Goal: Communication & Community: Participate in discussion

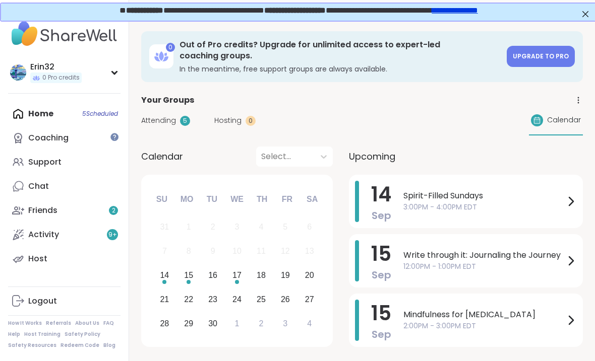
click at [486, 193] on span "Spirit-Filled Sundays" at bounding box center [483, 196] width 161 height 12
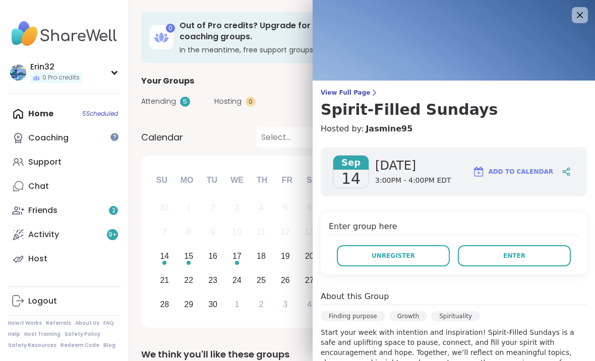
click at [578, 15] on icon at bounding box center [580, 15] width 12 height 12
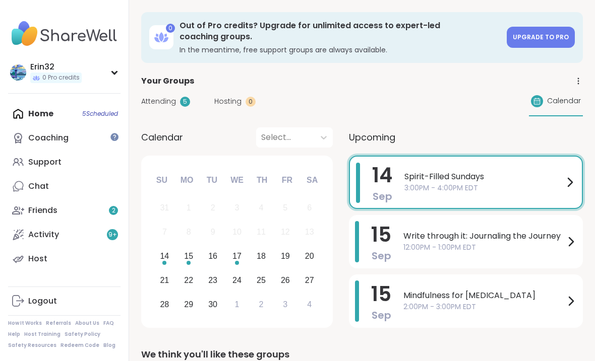
click at [489, 184] on span "3:00PM - 4:00PM EDT" at bounding box center [483, 188] width 159 height 11
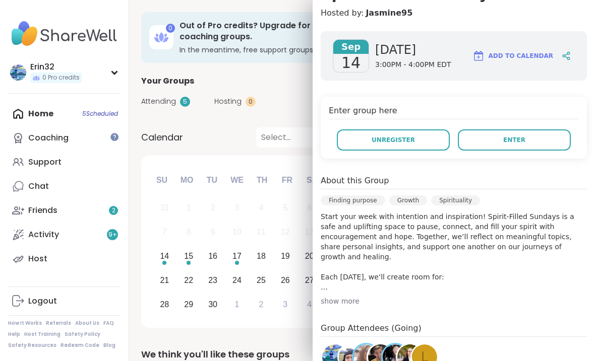
scroll to position [119, 0]
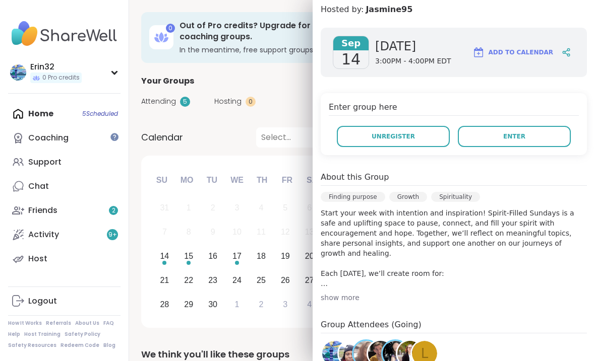
click at [464, 120] on div "Enter group here Unregister Enter" at bounding box center [454, 124] width 266 height 62
click at [487, 64] on button "Add to Calendar" at bounding box center [513, 52] width 90 height 24
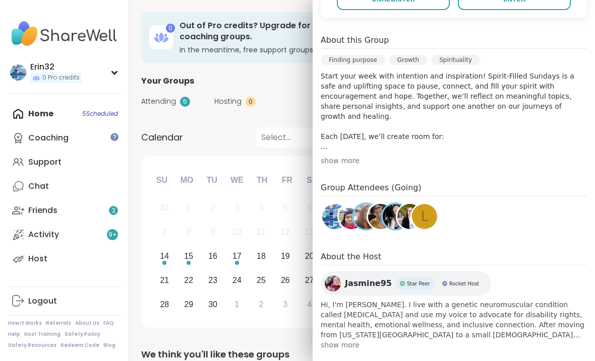
scroll to position [256, 0]
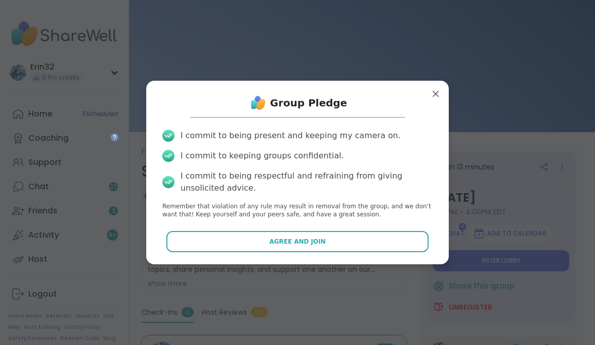
click at [387, 244] on button "Agree and Join" at bounding box center [297, 241] width 263 height 21
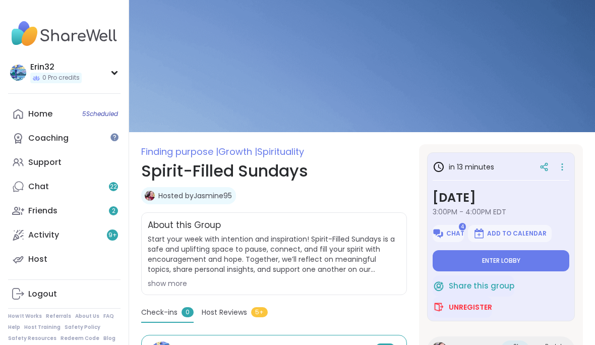
type textarea "*"
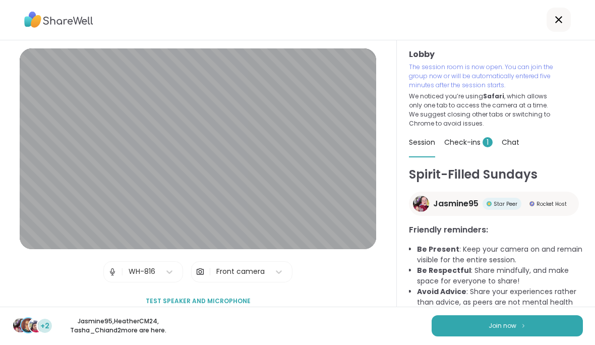
click at [532, 337] on button "Join now" at bounding box center [506, 326] width 151 height 21
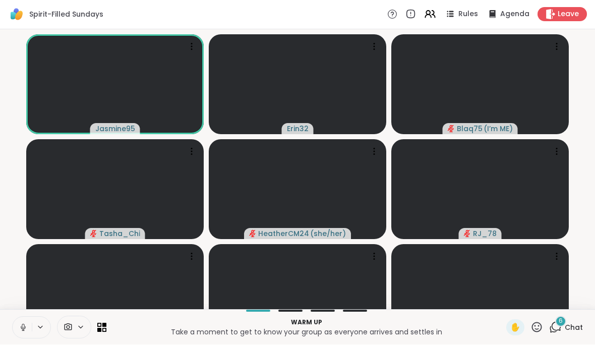
click at [575, 333] on span "Chat" at bounding box center [574, 328] width 18 height 10
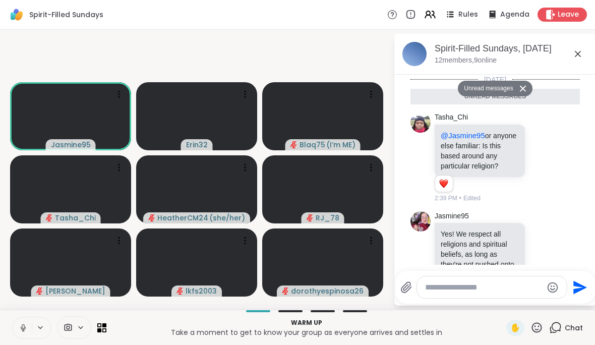
scroll to position [548, 0]
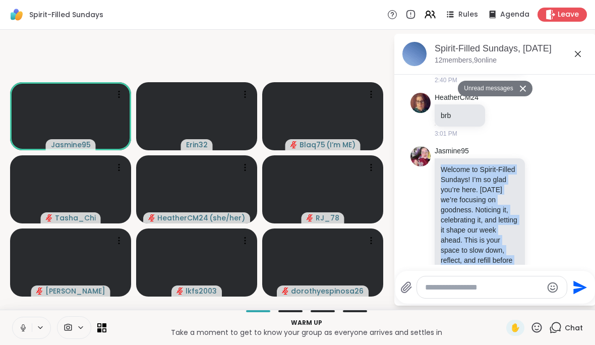
copy p "Welcome to Spirit-Filled Sundays! I’m so glad you’re here. [DATE] we’re focusin…"
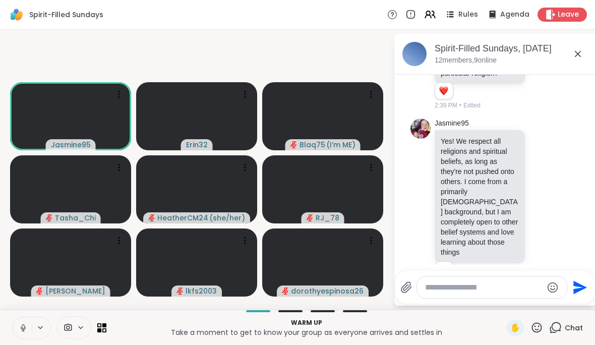
scroll to position [95, 0]
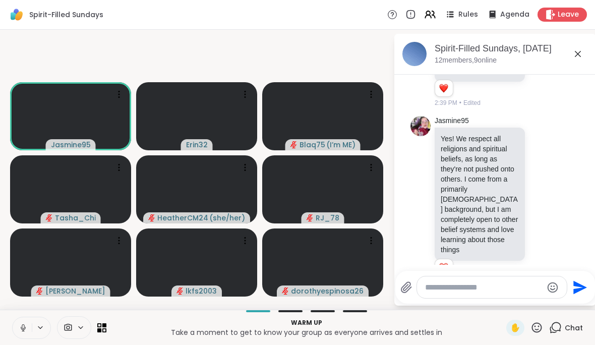
click at [455, 154] on p "Yes! We respect all religions and spiritual beliefs, as long as they're not pus…" at bounding box center [480, 194] width 78 height 121
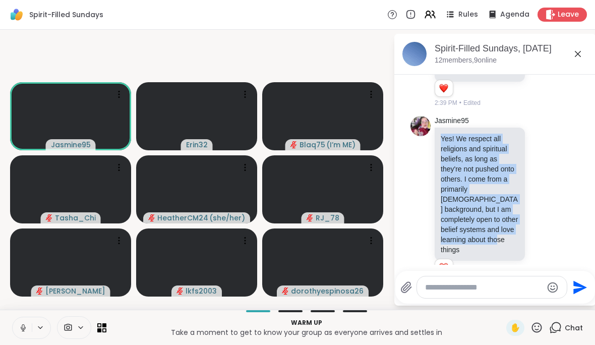
copy p "Yes! We respect all religions and spiritual beliefs, as long as they're not pus…"
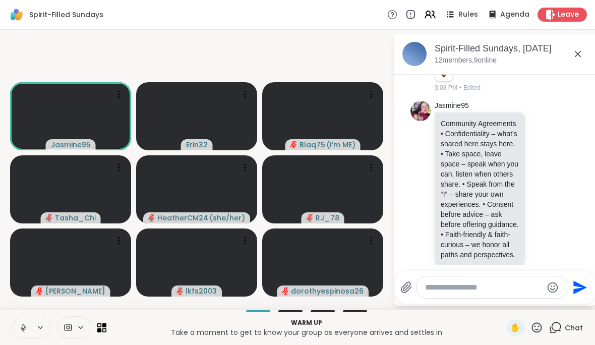
scroll to position [749, 0]
click at [448, 125] on p "Community Agreements • Confidentiality – what’s shared here stays here. • Take …" at bounding box center [480, 189] width 78 height 141
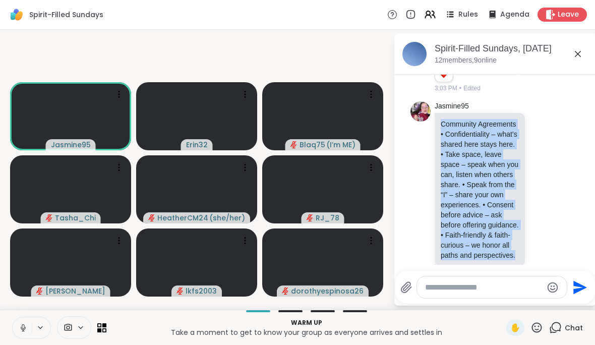
copy p "Community Agreements • Confidentiality – what’s shared here stays here. • Take …"
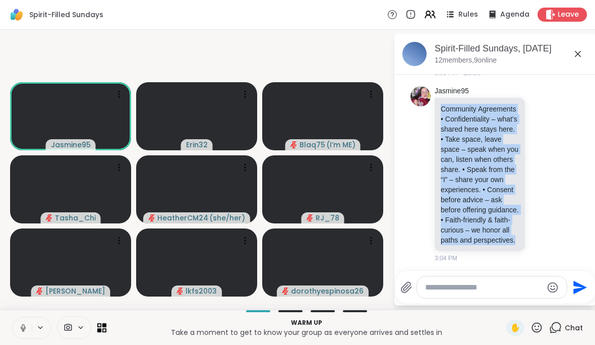
click at [357, 64] on video-player-container "Jasmine95 Erin32 Blaq75 ( I’m ME ) Tasha_Chi HeatherCM24 ( she/her ) RJ_78 dodi…" at bounding box center [196, 170] width 381 height 272
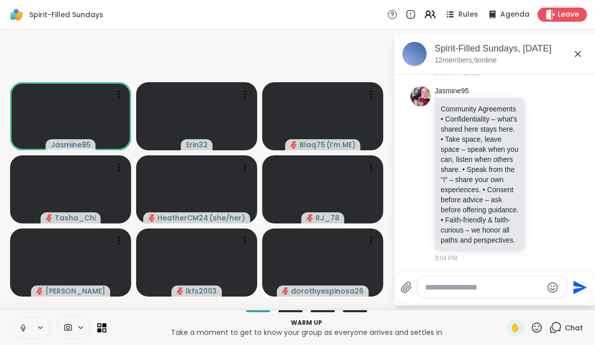
click at [589, 58] on div "Spirit-Filled Sundays, Sep 14 12 members, 9 online" at bounding box center [495, 54] width 202 height 41
click at [589, 61] on div "Spirit-Filled Sundays, Sep 14 12 members, 9 online" at bounding box center [495, 54] width 202 height 41
click at [578, 58] on icon at bounding box center [578, 54] width 12 height 12
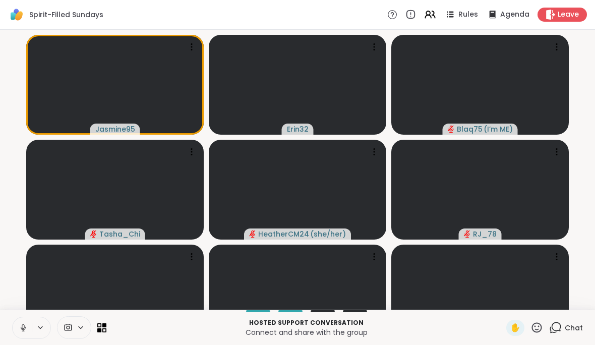
click at [578, 333] on span "Chat" at bounding box center [574, 328] width 18 height 10
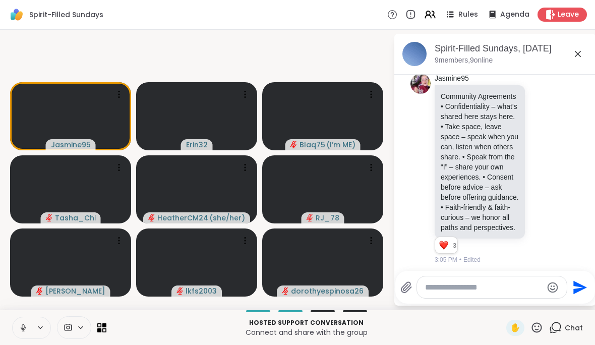
scroll to position [778, 0]
click at [582, 53] on icon at bounding box center [578, 54] width 12 height 12
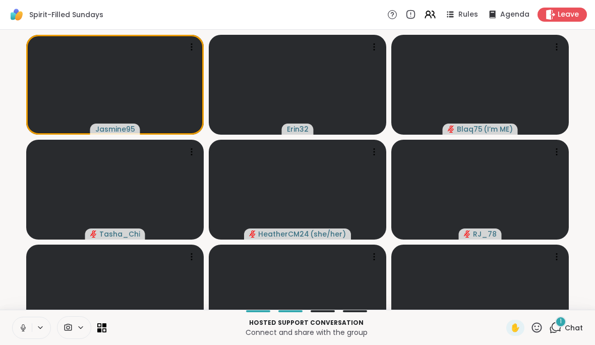
click at [570, 333] on span "Chat" at bounding box center [574, 328] width 18 height 10
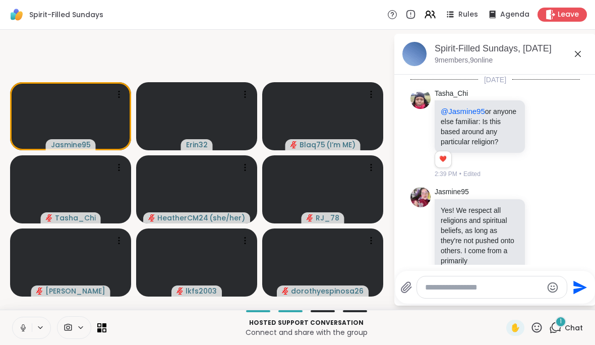
scroll to position [895, 0]
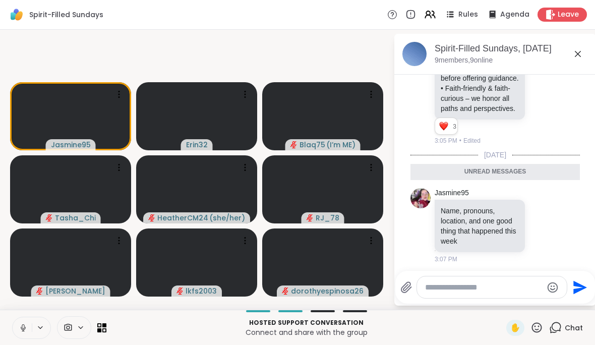
click at [550, 180] on div "Unread messages" at bounding box center [494, 172] width 169 height 16
click at [582, 51] on icon at bounding box center [578, 54] width 12 height 12
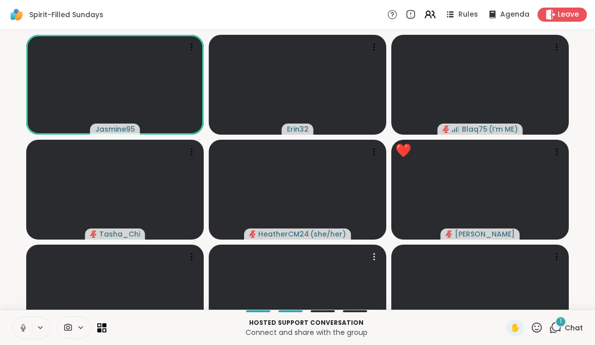
click at [17, 338] on button at bounding box center [22, 327] width 19 height 21
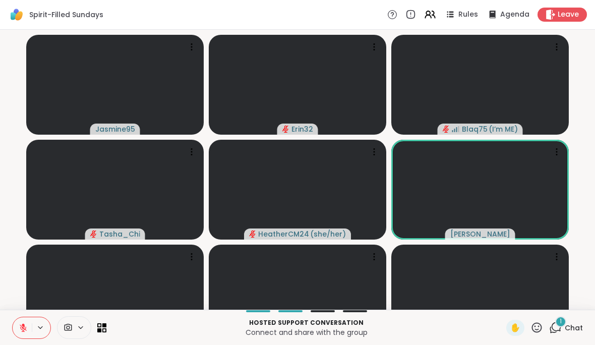
click at [570, 336] on div "1 Chat" at bounding box center [566, 328] width 34 height 16
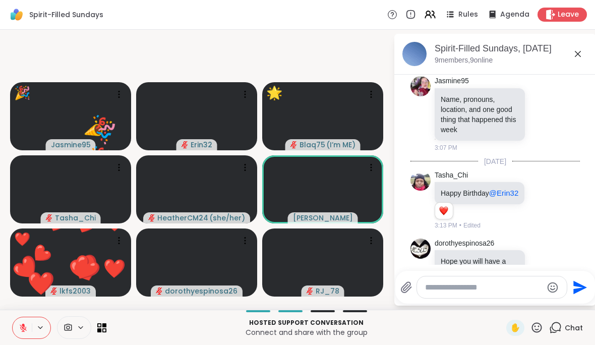
scroll to position [1023, 0]
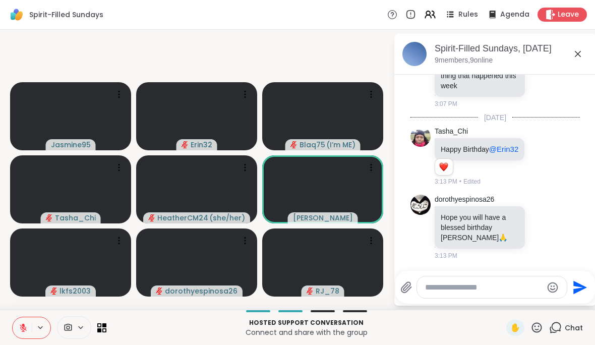
click at [579, 52] on icon at bounding box center [578, 54] width 6 height 6
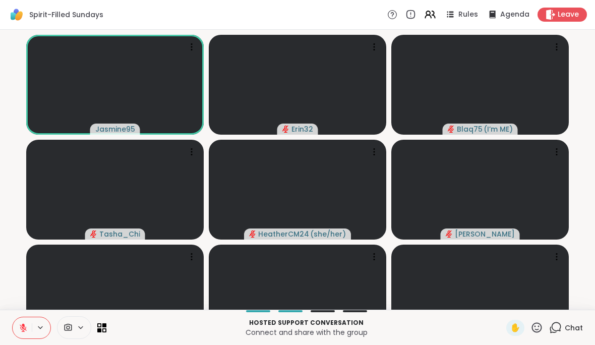
click at [18, 338] on button at bounding box center [22, 327] width 19 height 21
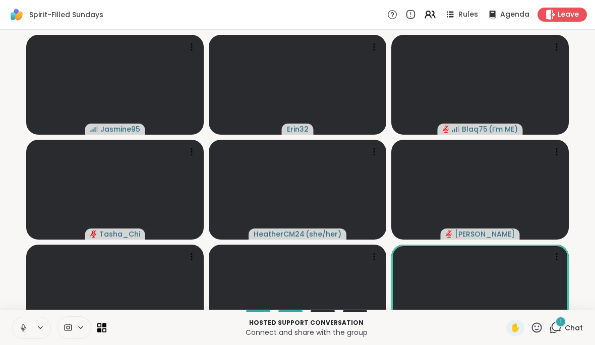
click at [571, 333] on span "Chat" at bounding box center [574, 328] width 18 height 10
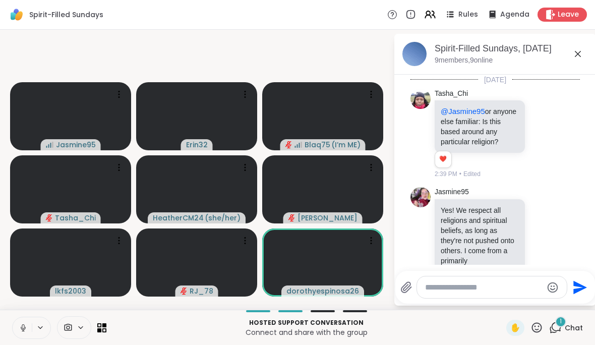
scroll to position [1140, 0]
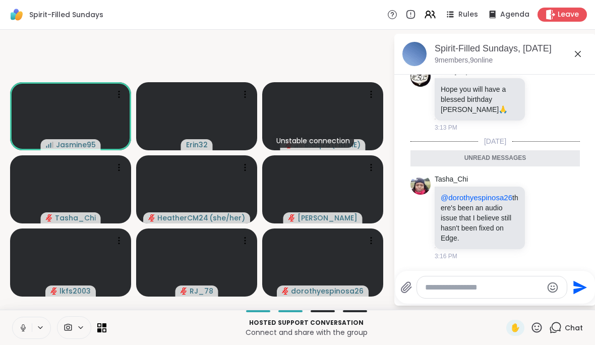
click at [582, 53] on icon at bounding box center [578, 54] width 12 height 12
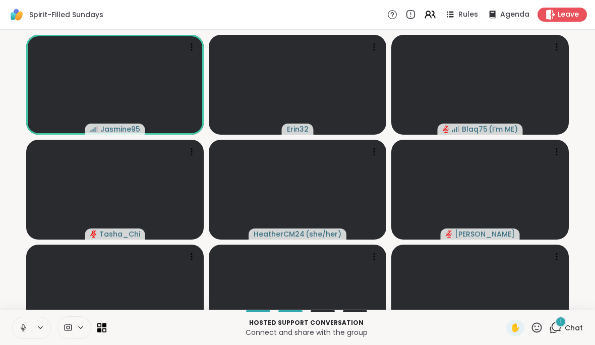
click at [565, 327] on div "1" at bounding box center [560, 321] width 11 height 11
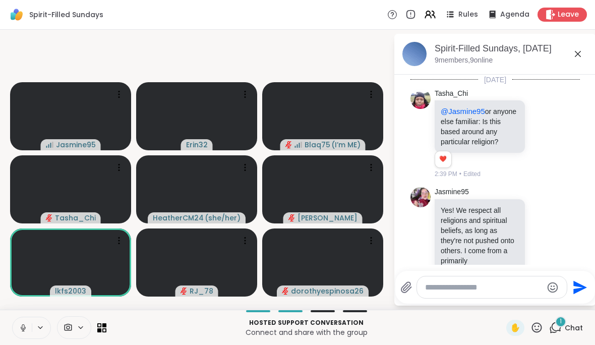
scroll to position [1204, 0]
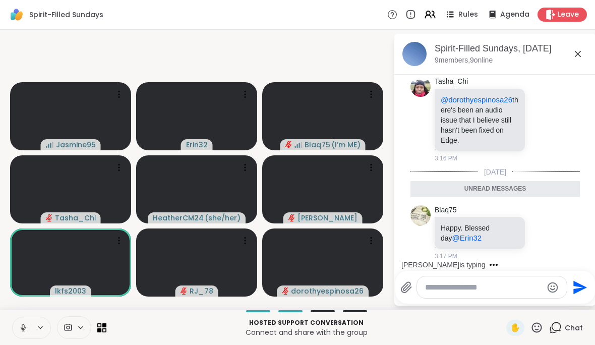
click at [576, 53] on icon at bounding box center [578, 54] width 12 height 12
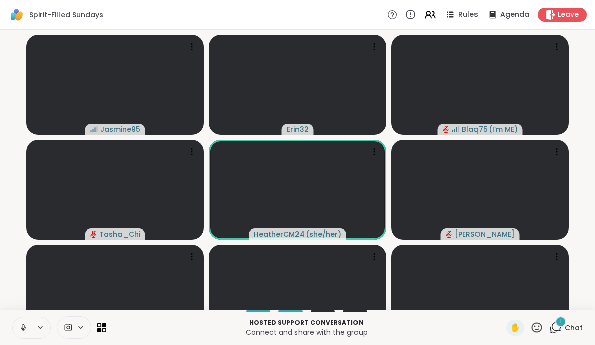
click at [573, 333] on span "Chat" at bounding box center [574, 328] width 18 height 10
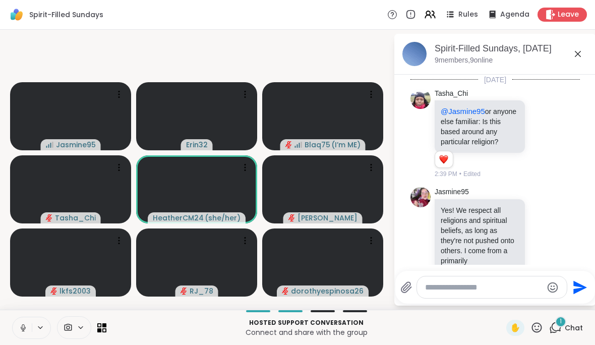
scroll to position [1267, 0]
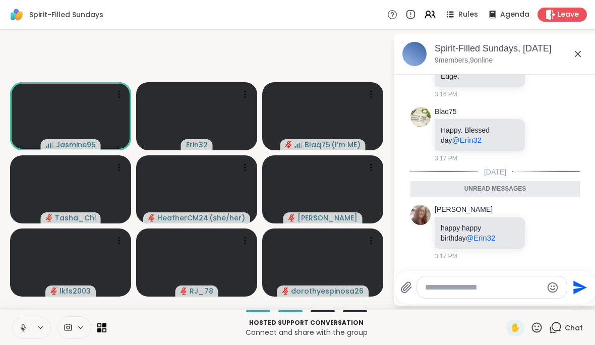
click at [583, 48] on icon at bounding box center [578, 54] width 12 height 12
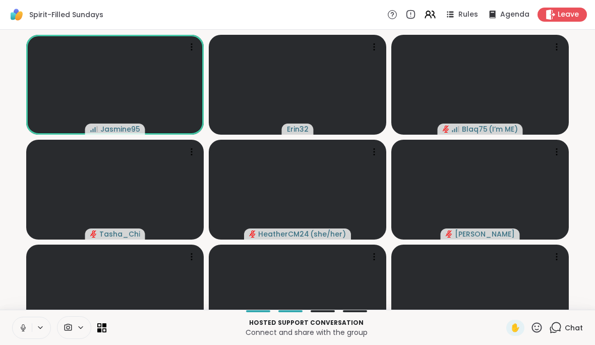
click at [140, 337] on p "Connect and share with the group" at bounding box center [306, 332] width 388 height 10
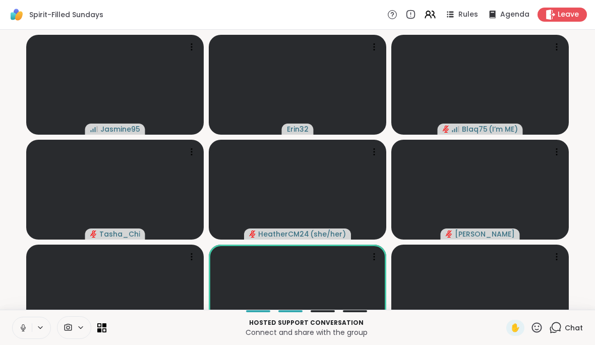
click at [169, 334] on video at bounding box center [114, 294] width 177 height 100
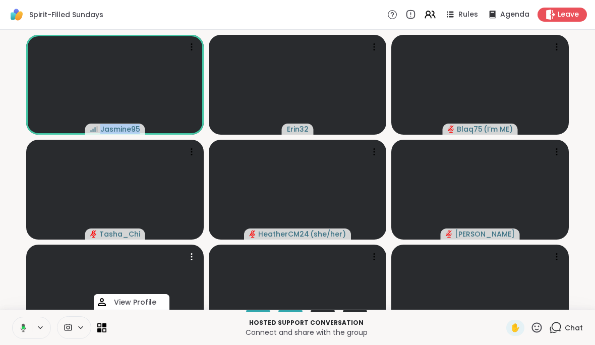
click at [593, 125] on div "Jasmine95 Erin32 Blaq75 ( I’m ME ) Tasha_Chi HeatherCM24 ( she/her ) dodi lkfs2…" at bounding box center [297, 170] width 595 height 280
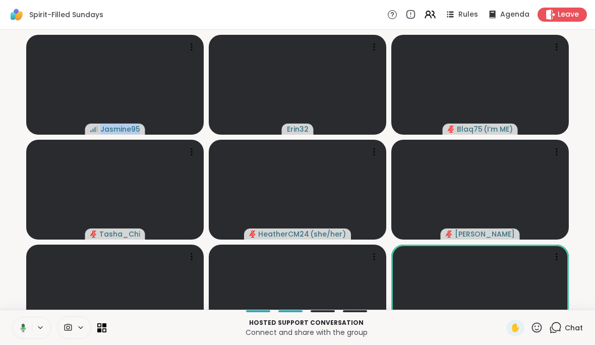
click at [593, 95] on div "Jasmine95 Erin32 Blaq75 ( I’m ME ) Tasha_Chi HeatherCM24 ( she/her ) dodi lkfs2…" at bounding box center [297, 170] width 595 height 280
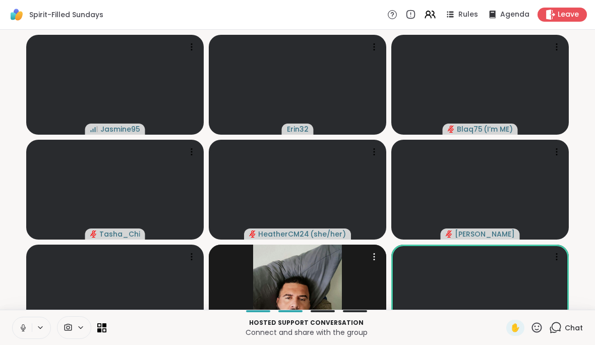
click at [217, 336] on div "This peer’s video is unavailable RJ_78" at bounding box center [297, 294] width 177 height 100
click at [191, 337] on p "Connect and share with the group" at bounding box center [306, 332] width 388 height 10
click at [576, 333] on span "Chat" at bounding box center [574, 328] width 18 height 10
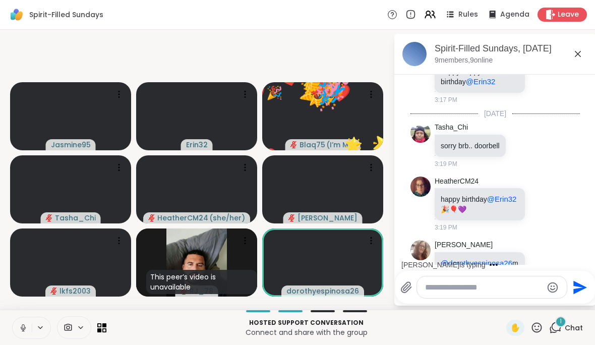
scroll to position [1434, 0]
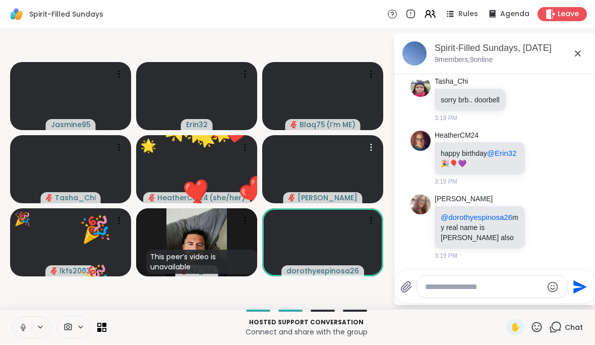
click at [349, 190] on video at bounding box center [322, 170] width 121 height 68
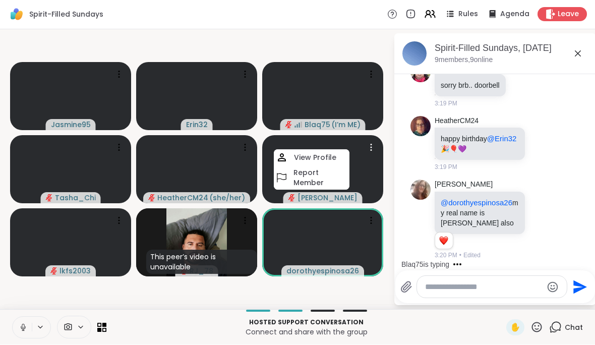
scroll to position [1541, 0]
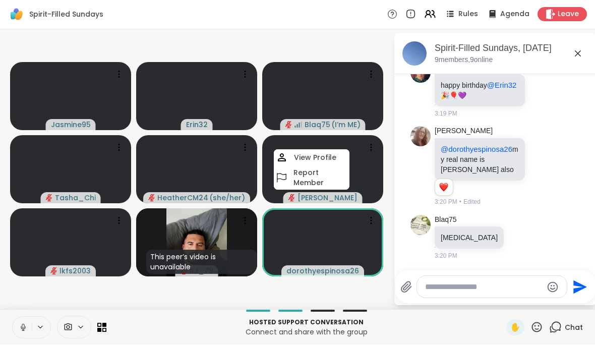
click at [588, 69] on div "Spirit-Filled Sundays, Sep 14 9 members, 9 online" at bounding box center [495, 54] width 202 height 41
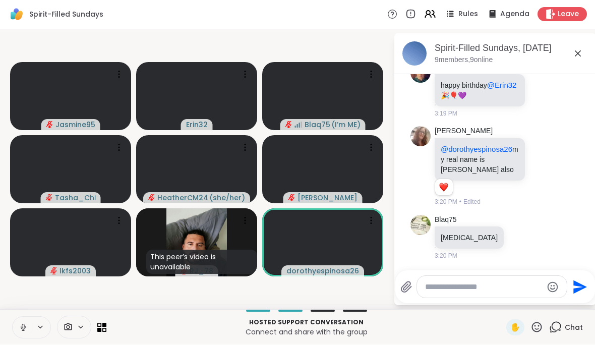
click at [151, 325] on p "Hosted support conversation" at bounding box center [306, 322] width 388 height 9
click at [158, 321] on p "Hosted support conversation" at bounding box center [306, 322] width 388 height 9
click at [155, 318] on p "Hosted support conversation" at bounding box center [306, 322] width 388 height 9
click at [138, 337] on div "Hosted support conversation Connect and share with the group" at bounding box center [306, 327] width 388 height 23
click at [1, 79] on div "❤️ Jasmine95 ❤️ ❤️ ❤️ ❤️ ❤️ ❤️ ❤️ ❤️ ❤️ ❤️ ❤️ ❤️ ❤️ ❤️ ❤️ ❤️ ❤️ ❤️ ❤️ ❤️ ❤️ ❤️ …" at bounding box center [297, 170] width 595 height 280
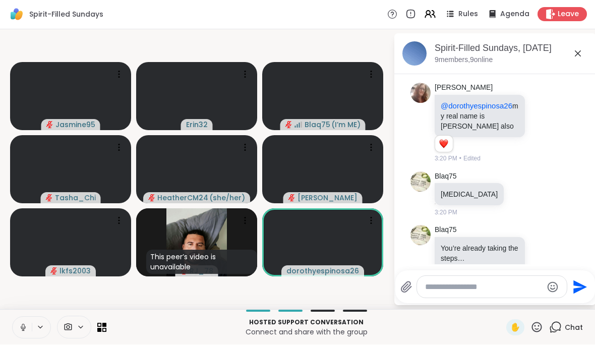
scroll to position [1625, 0]
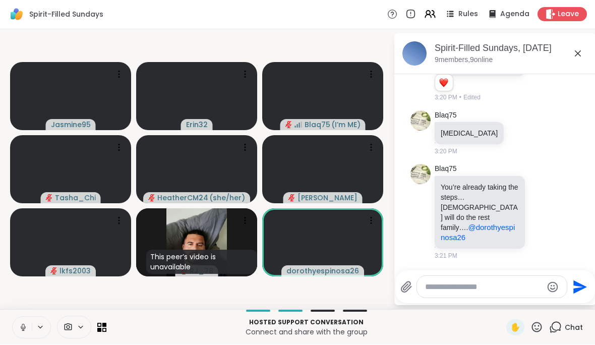
click at [347, 239] on video at bounding box center [322, 243] width 121 height 68
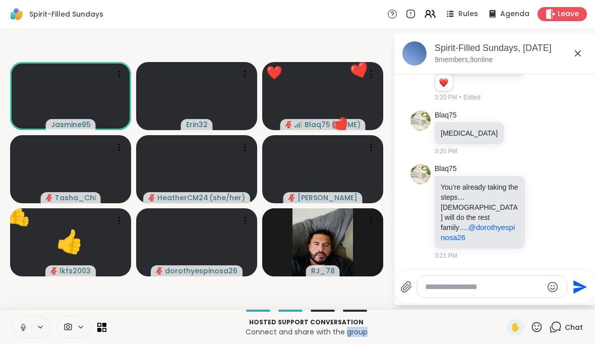
click at [469, 315] on div "Hosted support conversation Connect and share with the group ✋ Chat" at bounding box center [297, 326] width 595 height 35
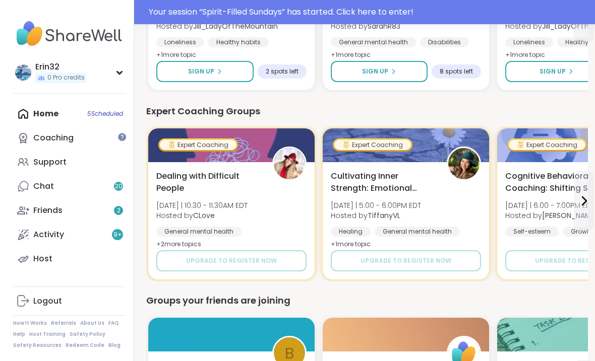
scroll to position [714, 0]
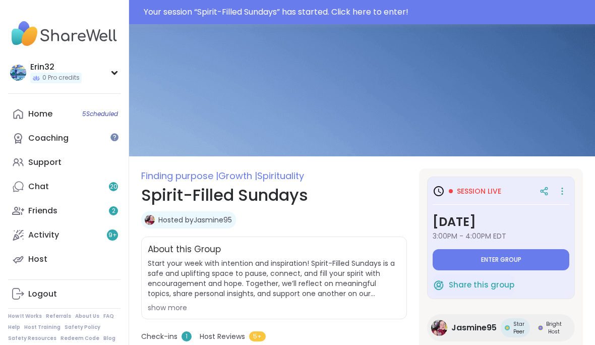
click at [528, 262] on button "Enter group" at bounding box center [500, 259] width 137 height 21
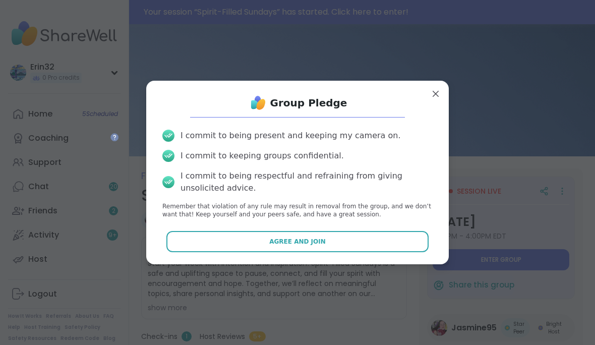
click at [395, 249] on button "Agree and Join" at bounding box center [297, 241] width 263 height 21
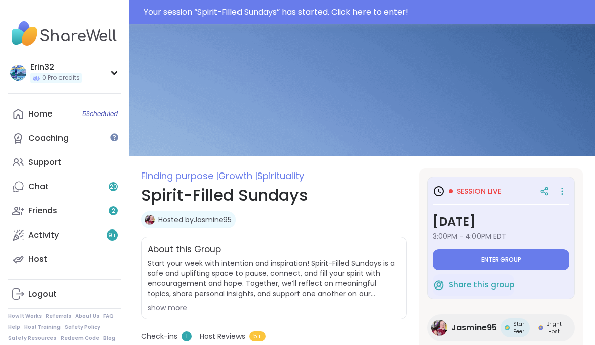
type textarea "*"
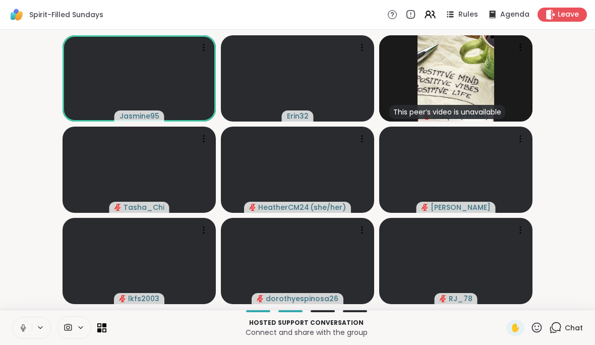
click at [579, 320] on div "Chat" at bounding box center [566, 328] width 34 height 16
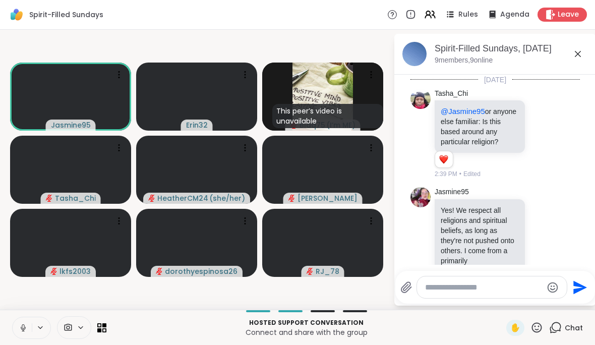
scroll to position [1643, 0]
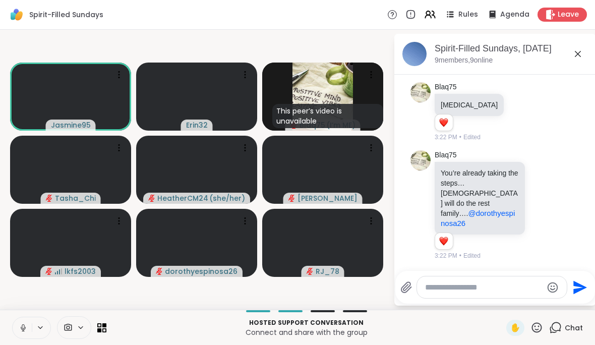
click at [580, 56] on icon at bounding box center [578, 54] width 6 height 6
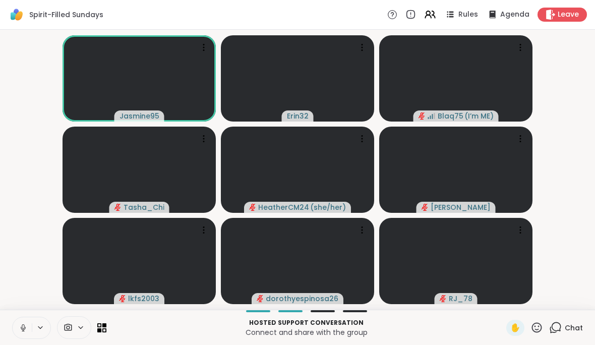
click at [576, 320] on div "Chat" at bounding box center [566, 328] width 34 height 16
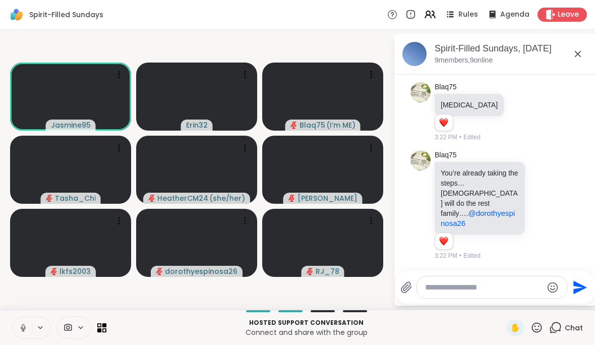
click at [578, 52] on icon at bounding box center [578, 54] width 12 height 12
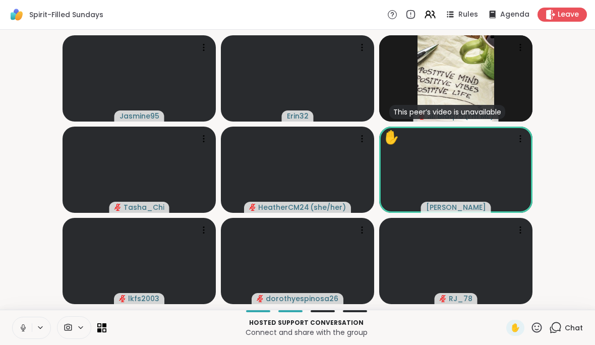
click at [576, 325] on span "Chat" at bounding box center [574, 328] width 18 height 10
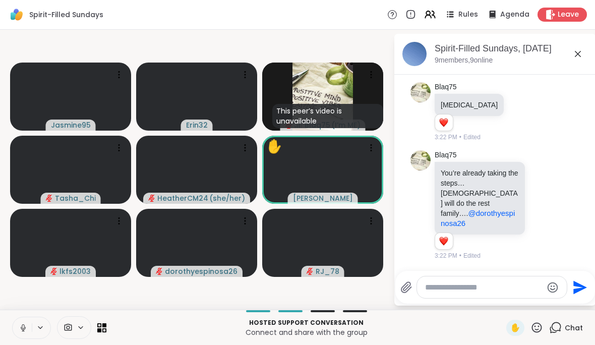
click at [580, 54] on icon at bounding box center [578, 54] width 12 height 12
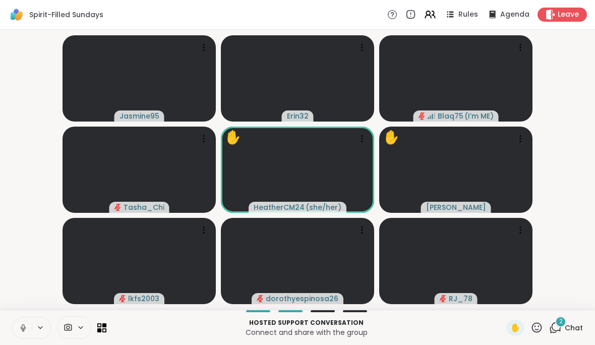
click at [568, 328] on span "Chat" at bounding box center [574, 328] width 18 height 10
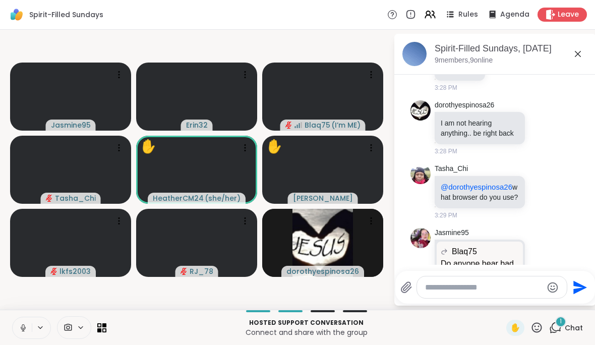
scroll to position [2080, 0]
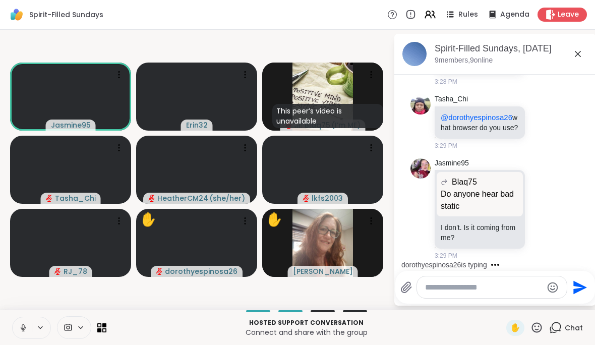
click at [523, 331] on div "✋" at bounding box center [515, 328] width 18 height 16
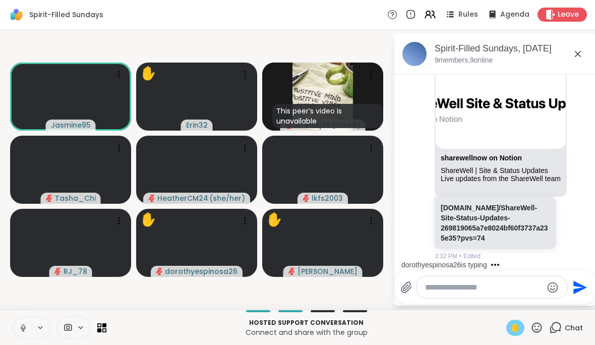
scroll to position [2838, 0]
click at [587, 47] on div "Spirit-Filled Sundays, Sep 14" at bounding box center [510, 48] width 153 height 13
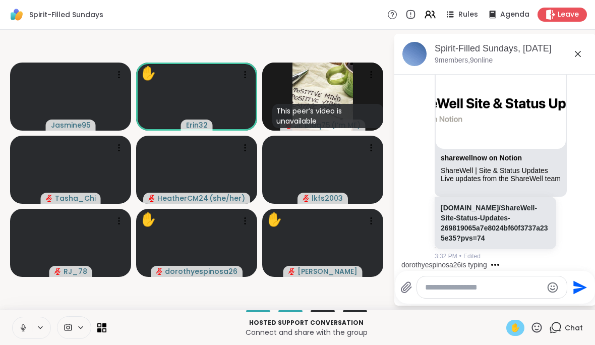
click at [579, 52] on icon at bounding box center [578, 54] width 12 height 12
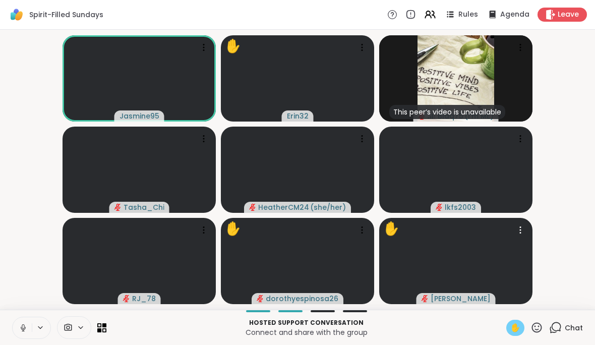
click at [524, 289] on video at bounding box center [455, 261] width 153 height 86
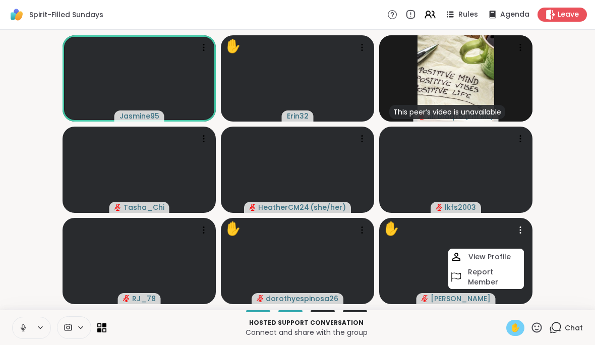
click at [509, 334] on div "✋" at bounding box center [515, 328] width 18 height 16
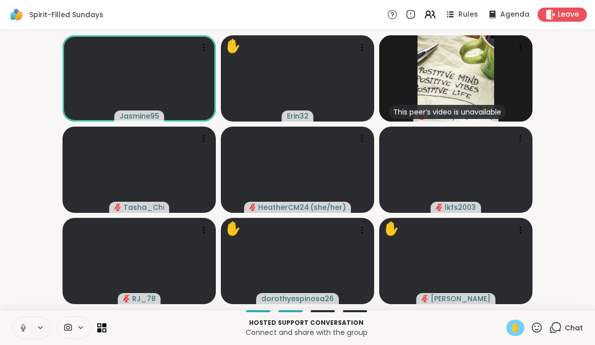
click at [524, 328] on div "✋" at bounding box center [515, 328] width 18 height 16
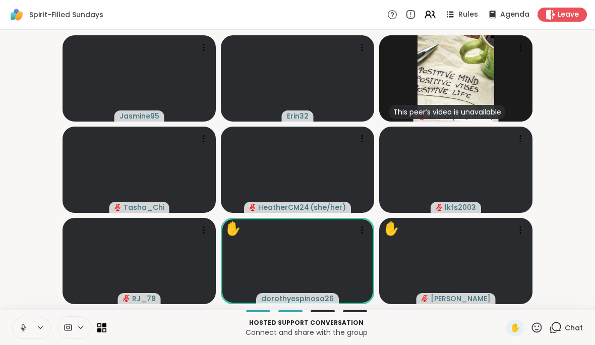
click at [12, 340] on div "Hosted support conversation Connect and share with the group ✋ Chat" at bounding box center [297, 326] width 595 height 35
click at [57, 328] on div at bounding box center [74, 327] width 34 height 23
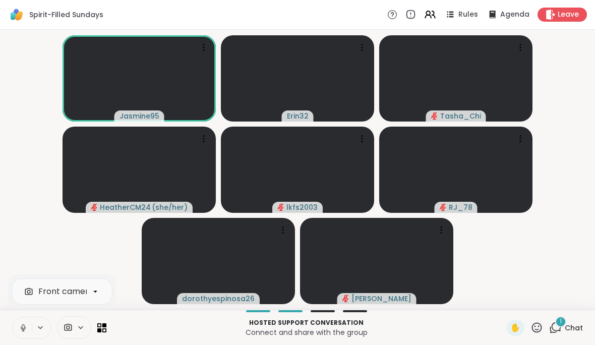
click at [582, 320] on div "1 Chat" at bounding box center [566, 328] width 34 height 16
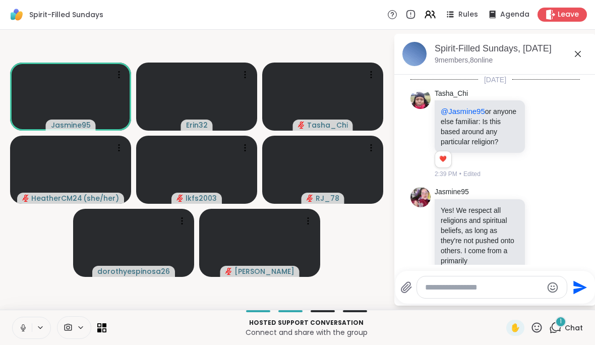
scroll to position [3044, 0]
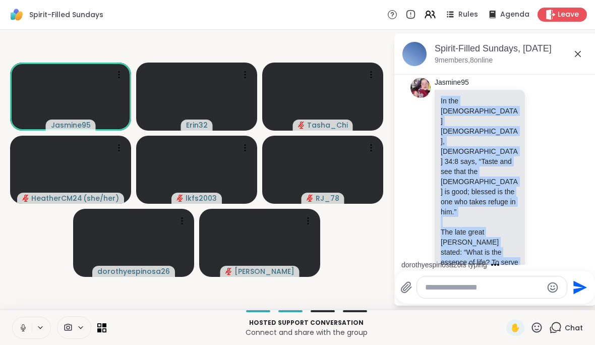
copy div "In the Christian Bible, Psalm 34:8 says, “Taste and see that the Lord is good; …"
click at [568, 149] on div "Jasmine95 In the Christian Bible, Psalm 34:8 says, “Taste and see that the Lord…" at bounding box center [494, 186] width 169 height 225
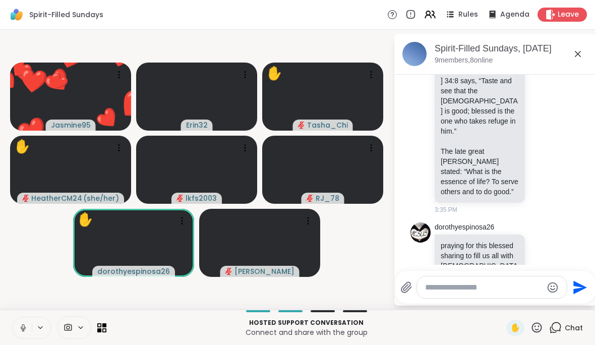
scroll to position [3103, 0]
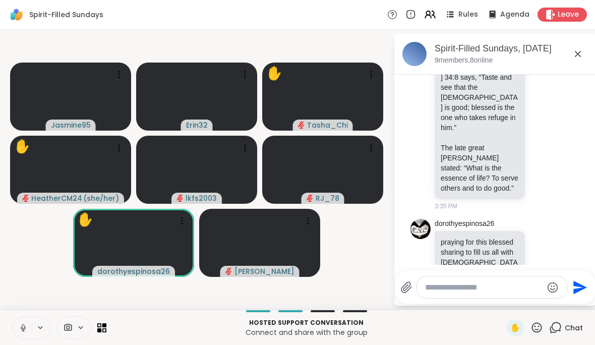
click at [30, 324] on button at bounding box center [22, 327] width 19 height 21
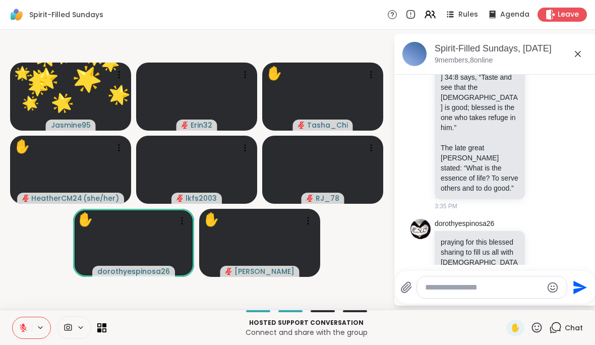
click at [579, 9] on div "Leave" at bounding box center [561, 15] width 49 height 14
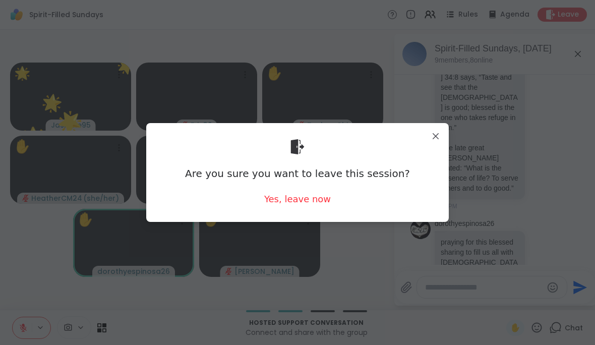
click at [319, 201] on div "Yes, leave now" at bounding box center [297, 199] width 67 height 13
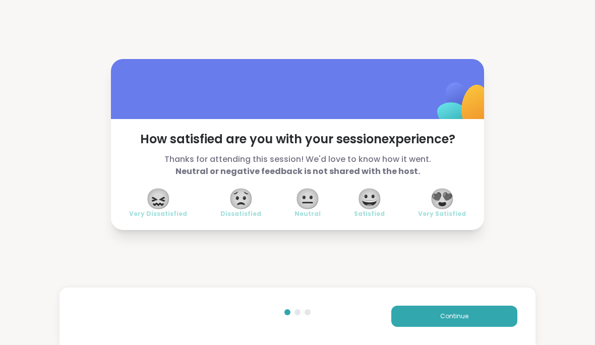
click at [438, 204] on span "😍" at bounding box center [441, 199] width 25 height 18
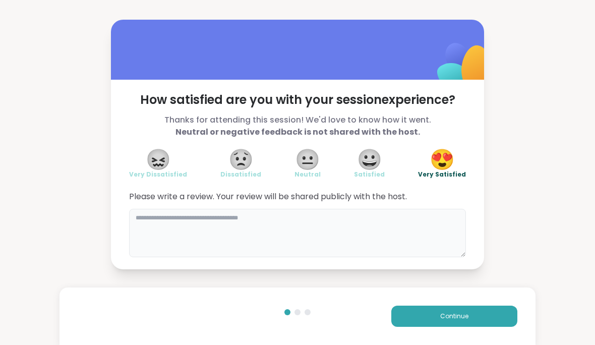
click at [384, 237] on textarea at bounding box center [297, 233] width 337 height 48
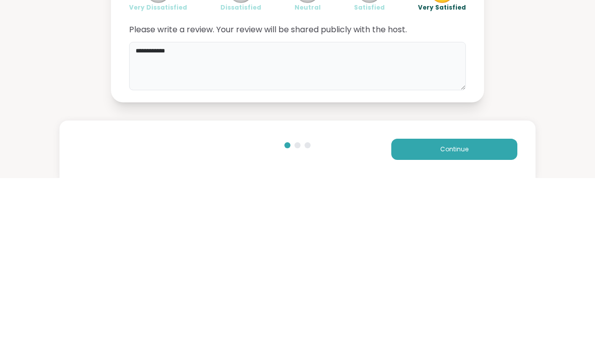
type textarea "**********"
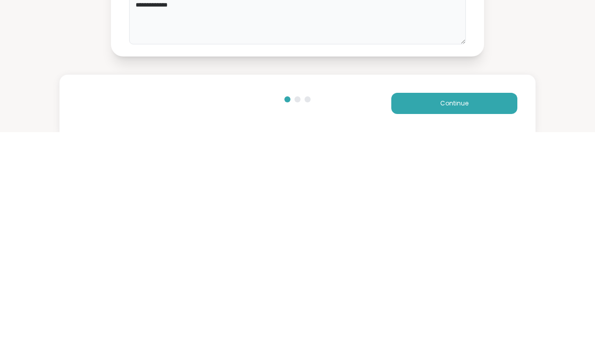
scroll to position [1, 0]
click at [468, 305] on button "Continue" at bounding box center [454, 315] width 126 height 21
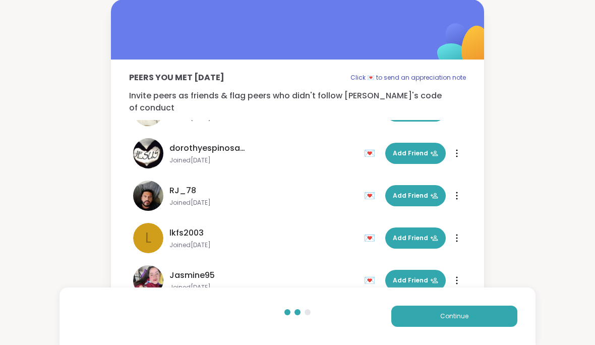
scroll to position [157, 0]
click at [412, 276] on span "Add Friend" at bounding box center [415, 280] width 45 height 9
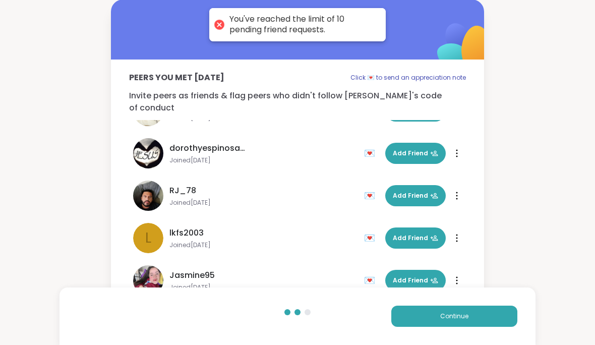
click at [446, 314] on span "Continue" at bounding box center [454, 316] width 28 height 9
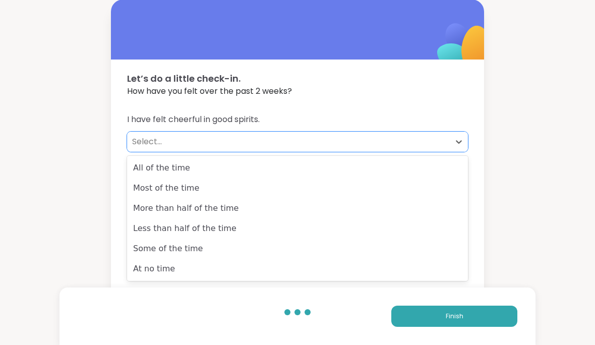
click at [406, 174] on div "All of the time" at bounding box center [297, 168] width 341 height 20
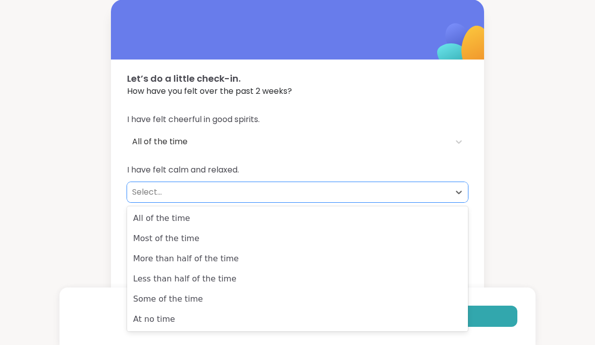
click at [395, 267] on div "More than half of the time" at bounding box center [297, 259] width 341 height 20
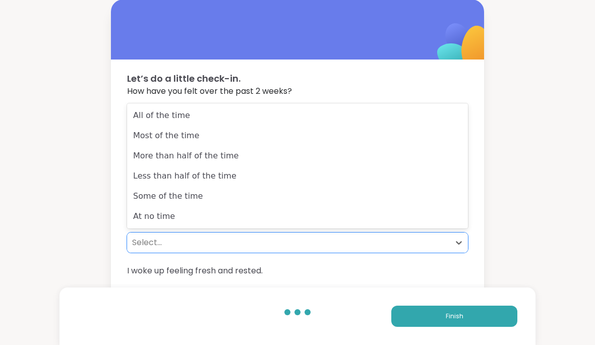
click at [329, 112] on div "All of the time" at bounding box center [297, 115] width 341 height 20
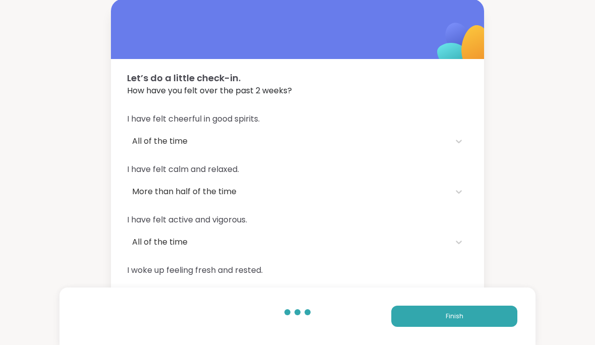
scroll to position [38, 0]
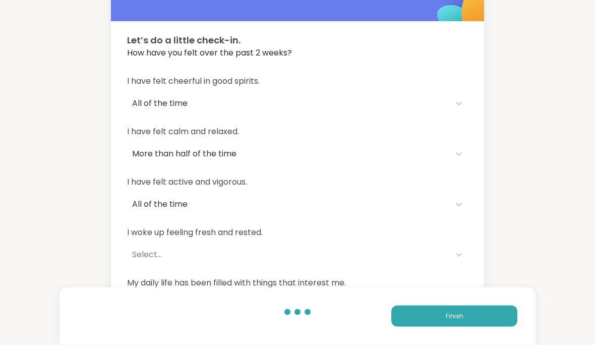
click at [474, 244] on div "I have felt cheerful in good spirits. All of the time I have felt calm and rela…" at bounding box center [297, 196] width 373 height 264
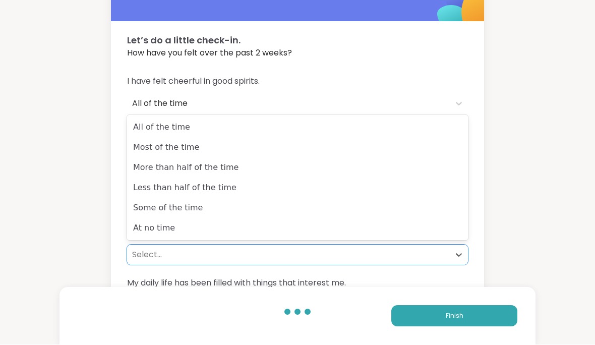
click at [409, 152] on div "Most of the time" at bounding box center [297, 148] width 341 height 20
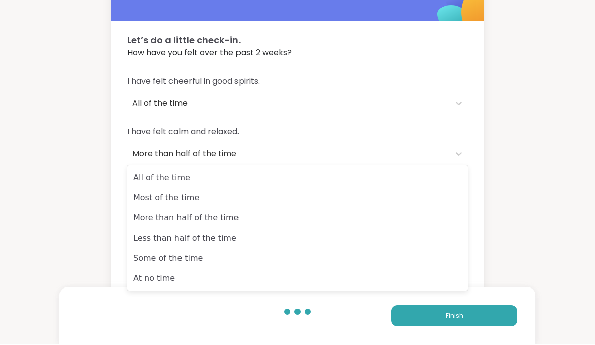
click at [427, 183] on div "All of the time" at bounding box center [297, 178] width 341 height 20
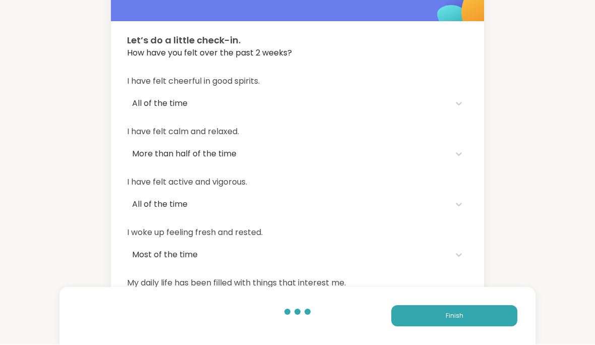
click at [443, 327] on button "Finish" at bounding box center [454, 315] width 126 height 21
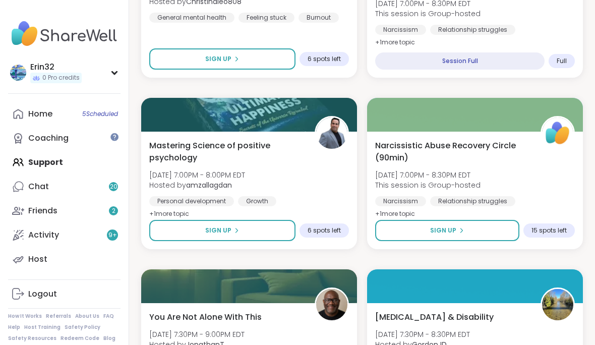
scroll to position [1437, 0]
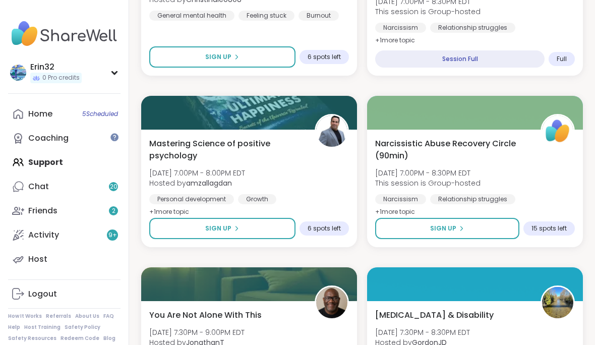
click at [312, 185] on div "Mastering Science of positive psychology Sun, Sep 14 | 7:00PM - 8:00PM EDT Host…" at bounding box center [249, 178] width 200 height 81
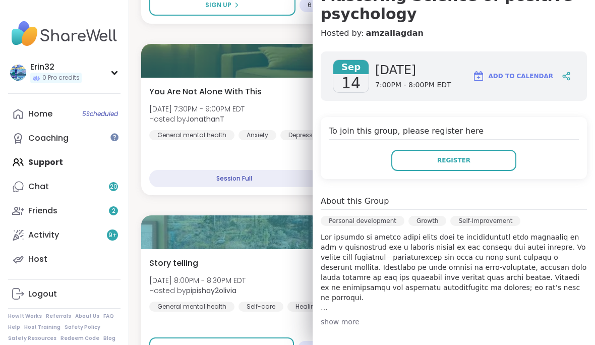
scroll to position [114, 0]
click at [498, 162] on button "Register" at bounding box center [453, 159] width 125 height 21
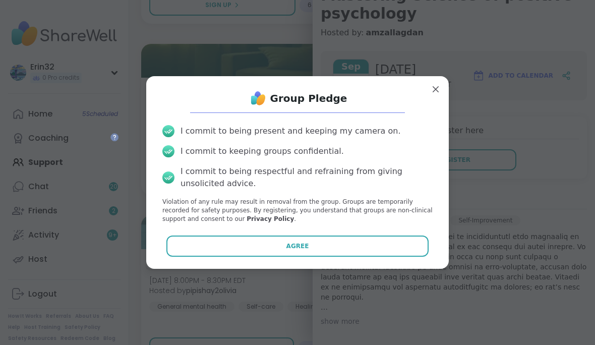
click at [400, 257] on button "Agree" at bounding box center [297, 245] width 263 height 21
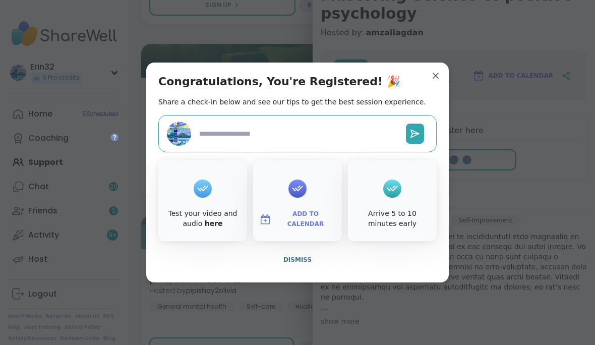
type textarea "*"
click at [445, 92] on div "Congratulations, You're Registered! 🎉 Share a check-in below and see our tips t…" at bounding box center [297, 173] width 302 height 220
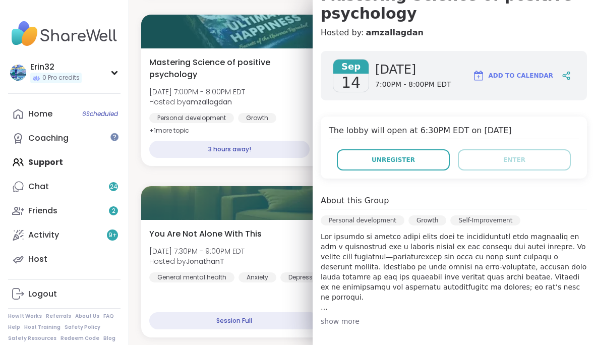
scroll to position [1516, 0]
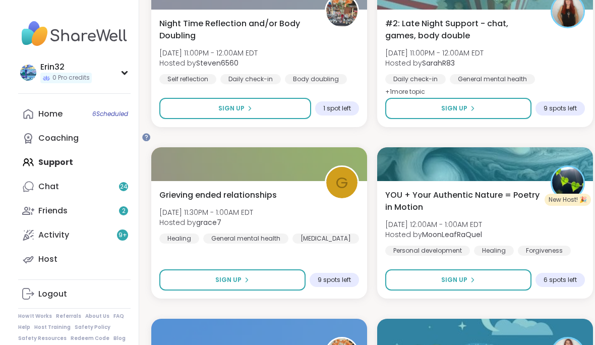
scroll to position [2883, 0]
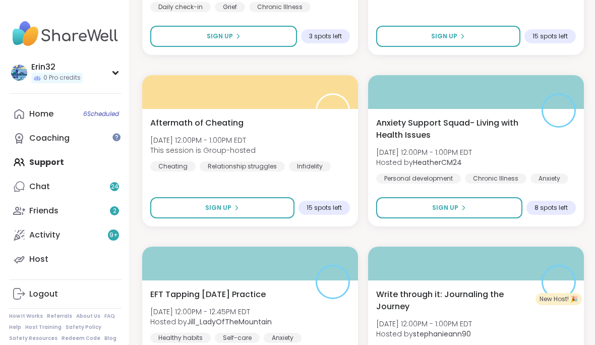
scroll to position [4029, 0]
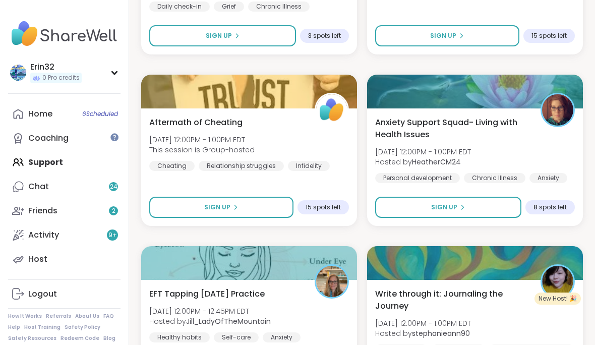
click at [490, 208] on button "Sign Up" at bounding box center [448, 207] width 146 height 21
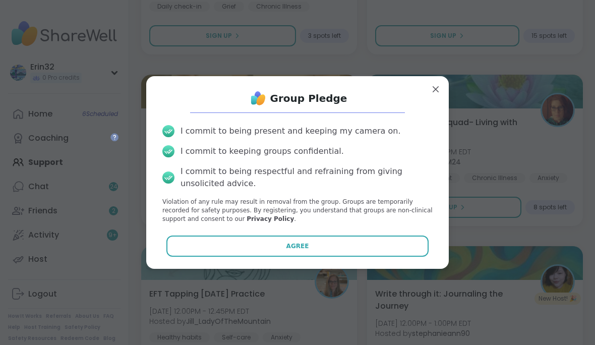
scroll to position [4025, 0]
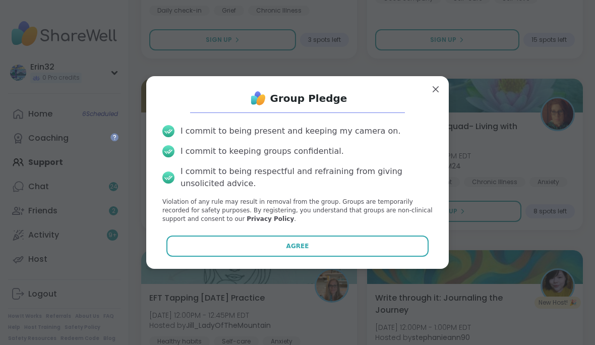
click at [408, 257] on button "Agree" at bounding box center [297, 245] width 263 height 21
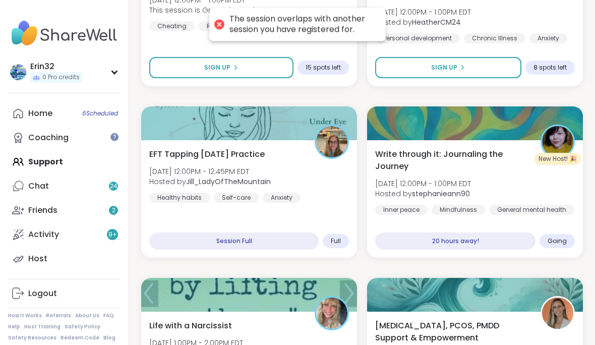
scroll to position [4170, 0]
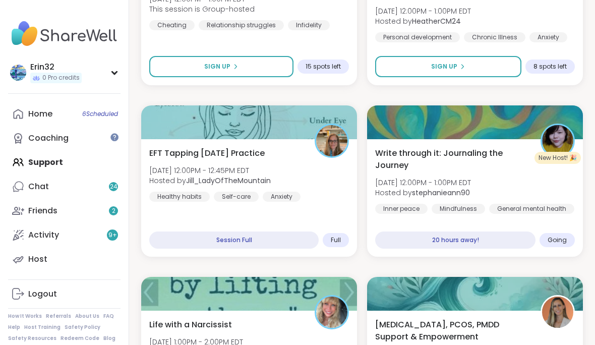
click at [486, 245] on div "20 hours away!" at bounding box center [455, 239] width 160 height 17
click at [499, 189] on div "Write through it: Journaling the Journey Mon, Sep 15 | 12:00PM - 1:00PM EDT Hos…" at bounding box center [475, 180] width 200 height 67
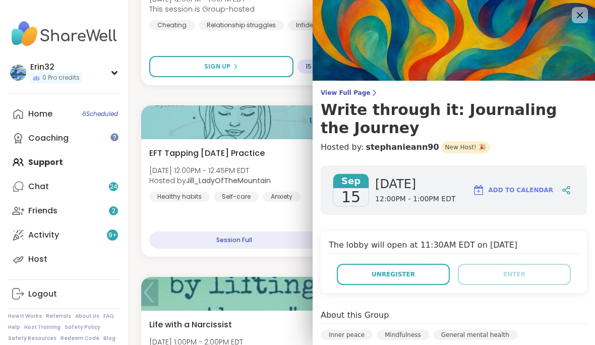
scroll to position [0, 0]
click at [571, 18] on img at bounding box center [454, 40] width 282 height 81
click at [575, 23] on img at bounding box center [454, 40] width 282 height 81
click at [582, 17] on icon at bounding box center [580, 15] width 6 height 6
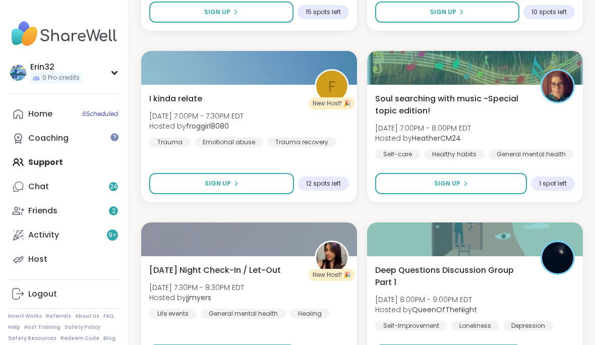
scroll to position [5968, 0]
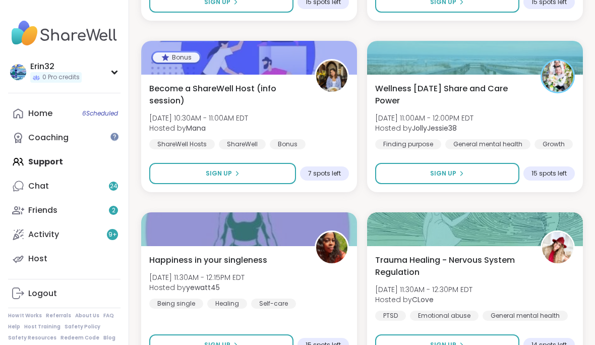
scroll to position [8004, 0]
click at [491, 175] on button "Sign Up" at bounding box center [447, 173] width 144 height 21
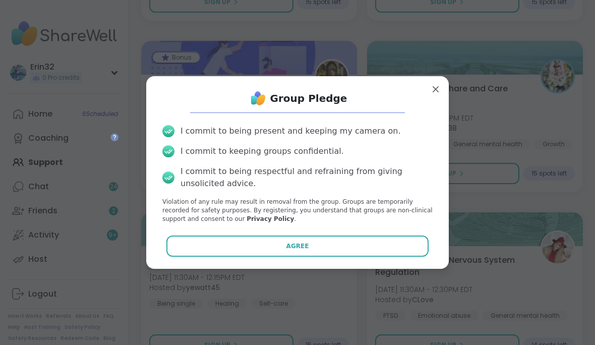
click at [383, 257] on button "Agree" at bounding box center [297, 245] width 263 height 21
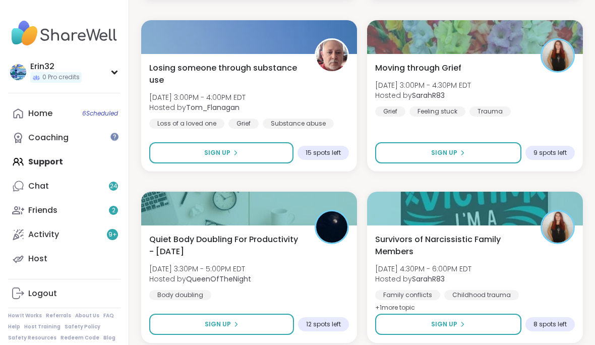
scroll to position [9053, 0]
click at [389, 342] on div "Survivors of Narcissistic Family Members Tue, Sep 16 | 4:30PM - 6:00PM EDT Host…" at bounding box center [475, 284] width 216 height 117
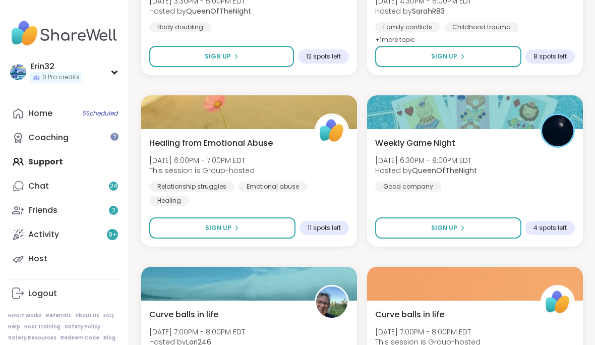
scroll to position [9321, 0]
click at [482, 231] on button "Sign Up" at bounding box center [448, 227] width 146 height 21
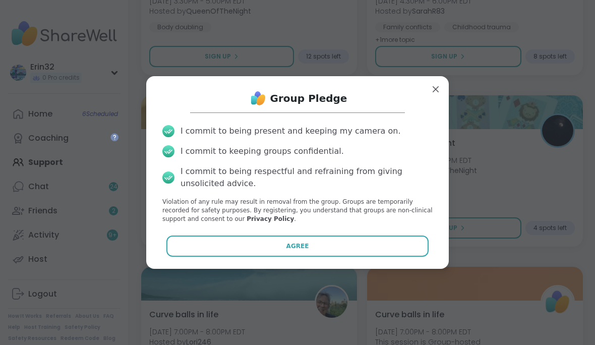
scroll to position [9319, 0]
click at [396, 257] on button "Agree" at bounding box center [297, 245] width 263 height 21
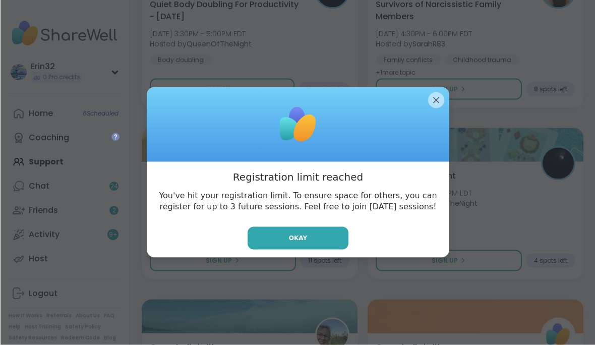
scroll to position [9289, 0]
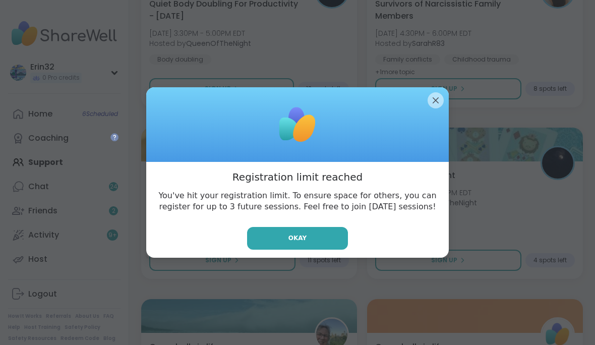
click at [448, 125] on div at bounding box center [297, 124] width 302 height 75
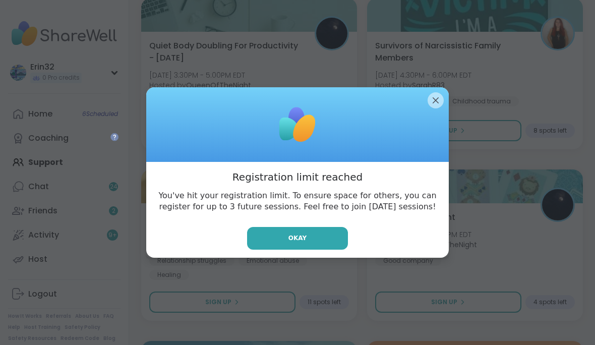
scroll to position [9246, 0]
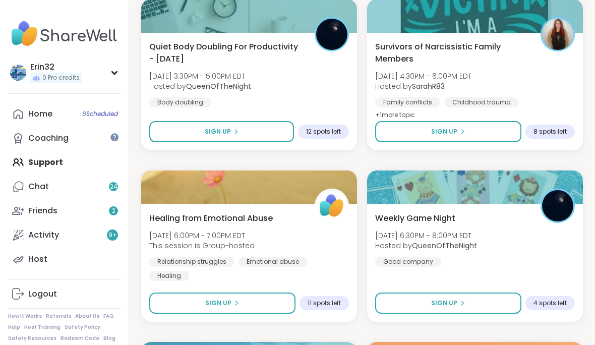
click at [429, 123] on button "Sign Up" at bounding box center [448, 131] width 146 height 21
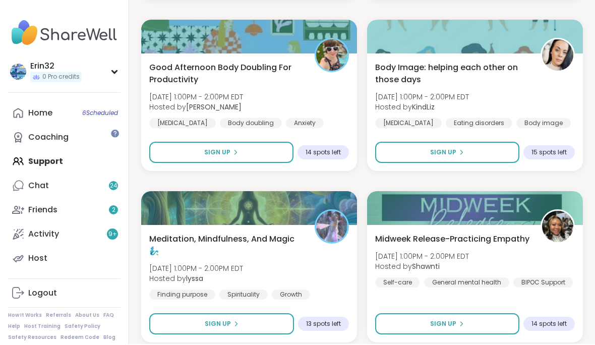
scroll to position [12138, 0]
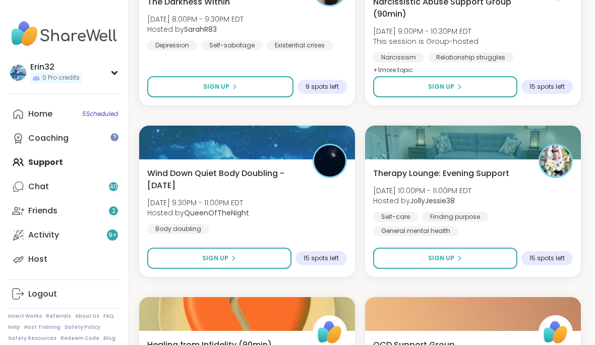
scroll to position [14266, 0]
